Goal: Task Accomplishment & Management: Use online tool/utility

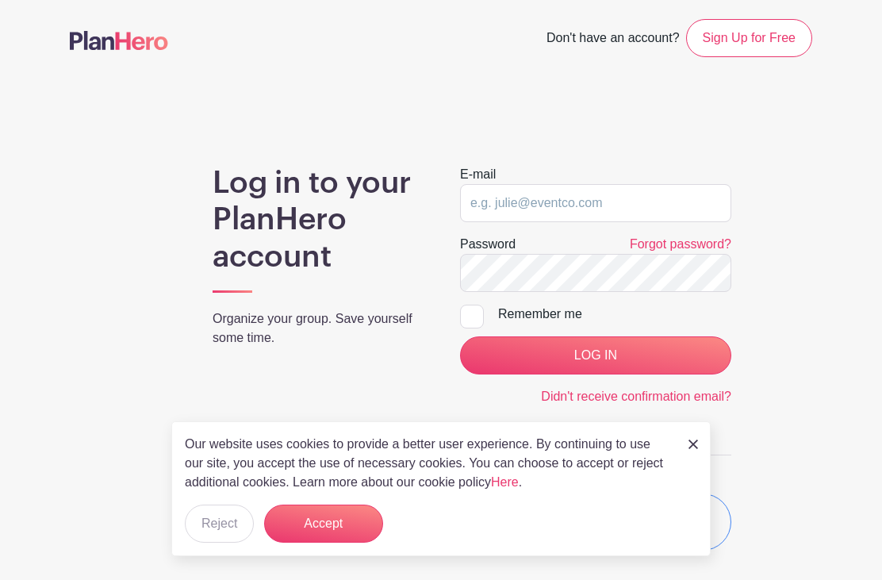
click at [321, 524] on button "Accept" at bounding box center [323, 524] width 119 height 38
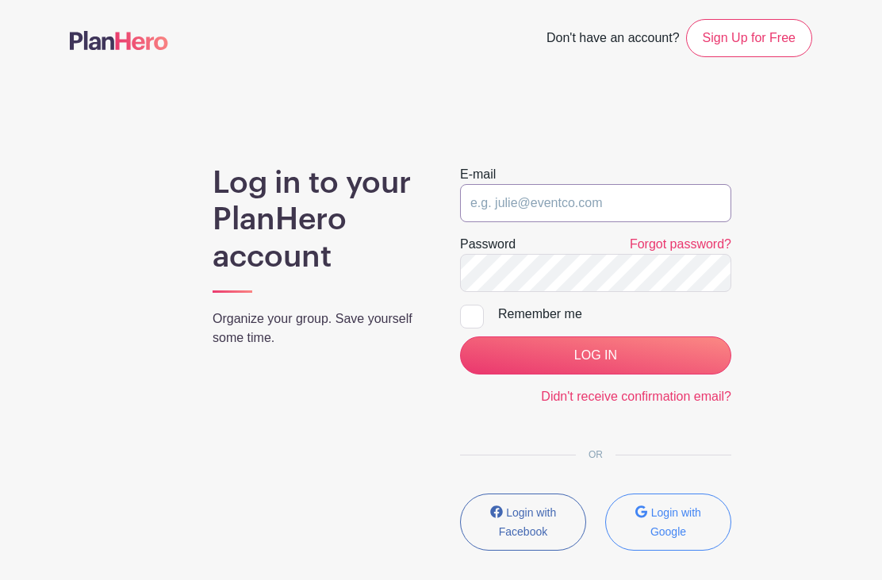
click at [514, 218] on input "email" at bounding box center [595, 203] width 271 height 38
click at [497, 207] on input "email" at bounding box center [595, 203] width 271 height 38
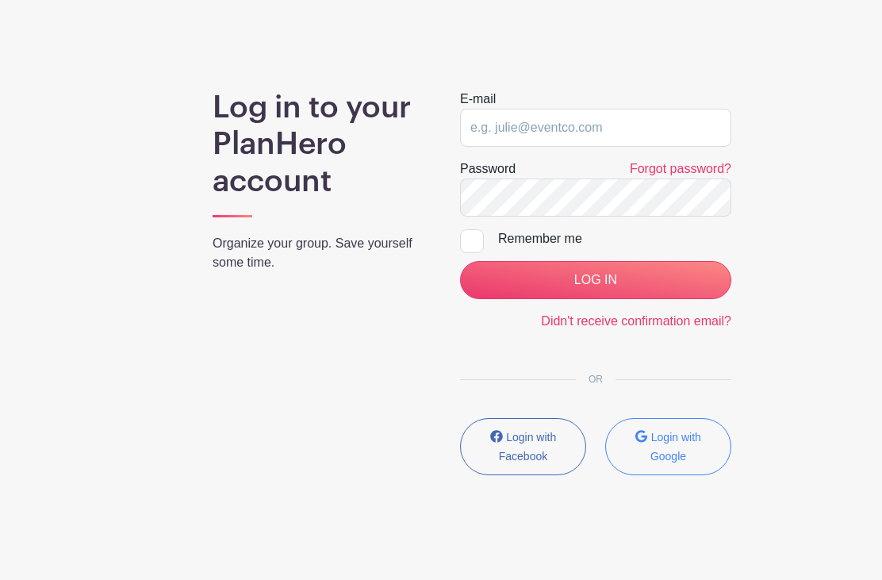
click at [672, 440] on small "Login with Google" at bounding box center [675, 447] width 51 height 32
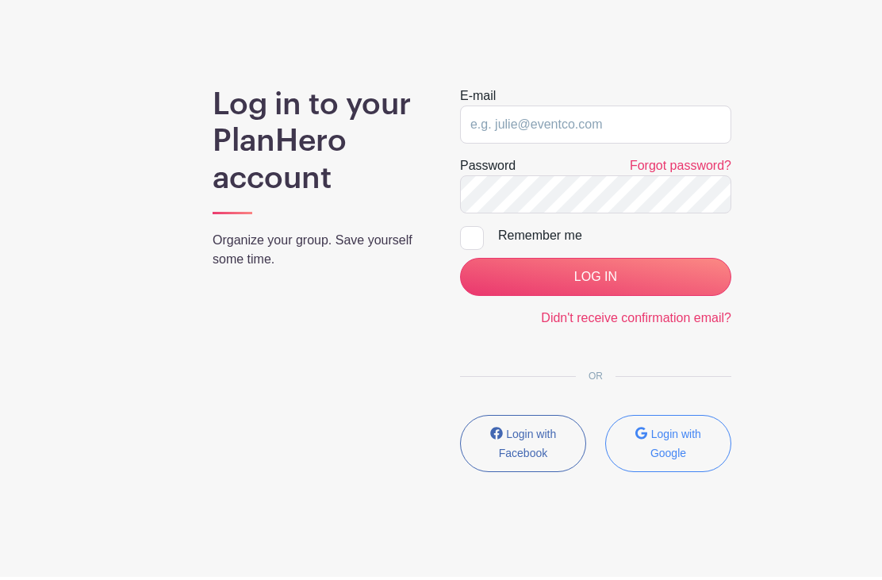
scroll to position [83, 0]
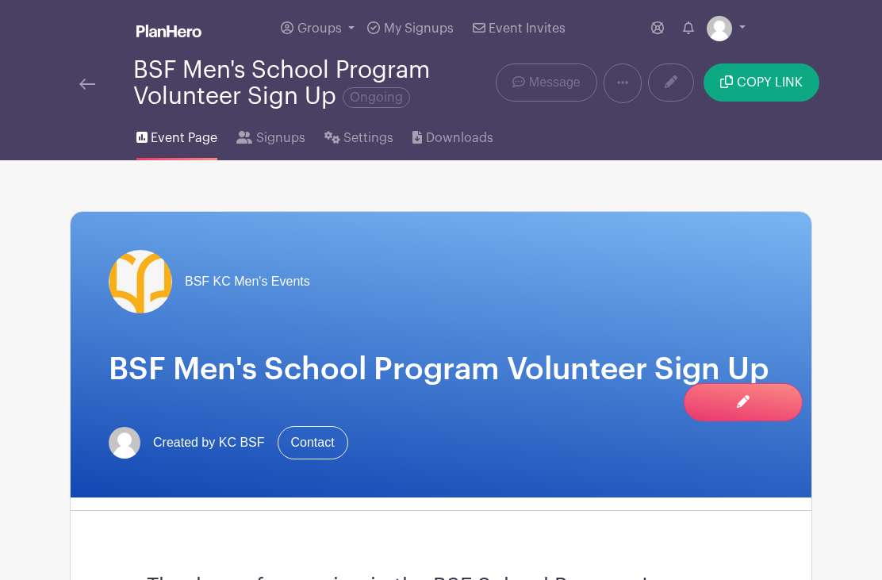
click at [274, 143] on span "Signups" at bounding box center [280, 138] width 49 height 19
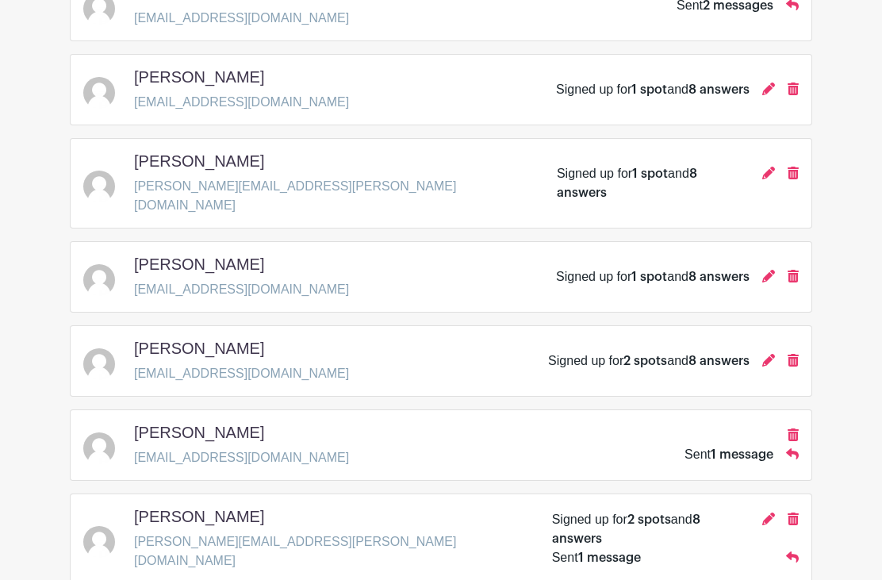
scroll to position [417, 0]
